Goal: Task Accomplishment & Management: Manage account settings

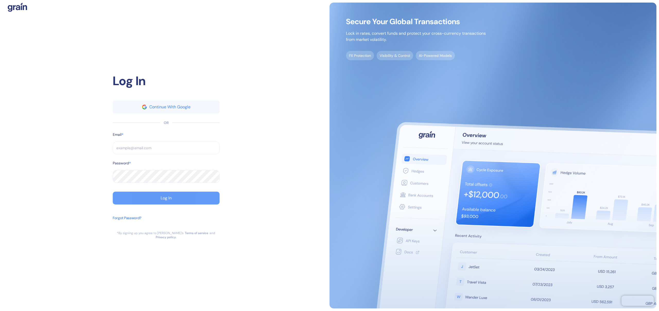
type input "[EMAIL_ADDRESS][DOMAIN_NAME]"
click at [161, 200] on div "Log In" at bounding box center [166, 198] width 11 height 4
